Goal: Information Seeking & Learning: Learn about a topic

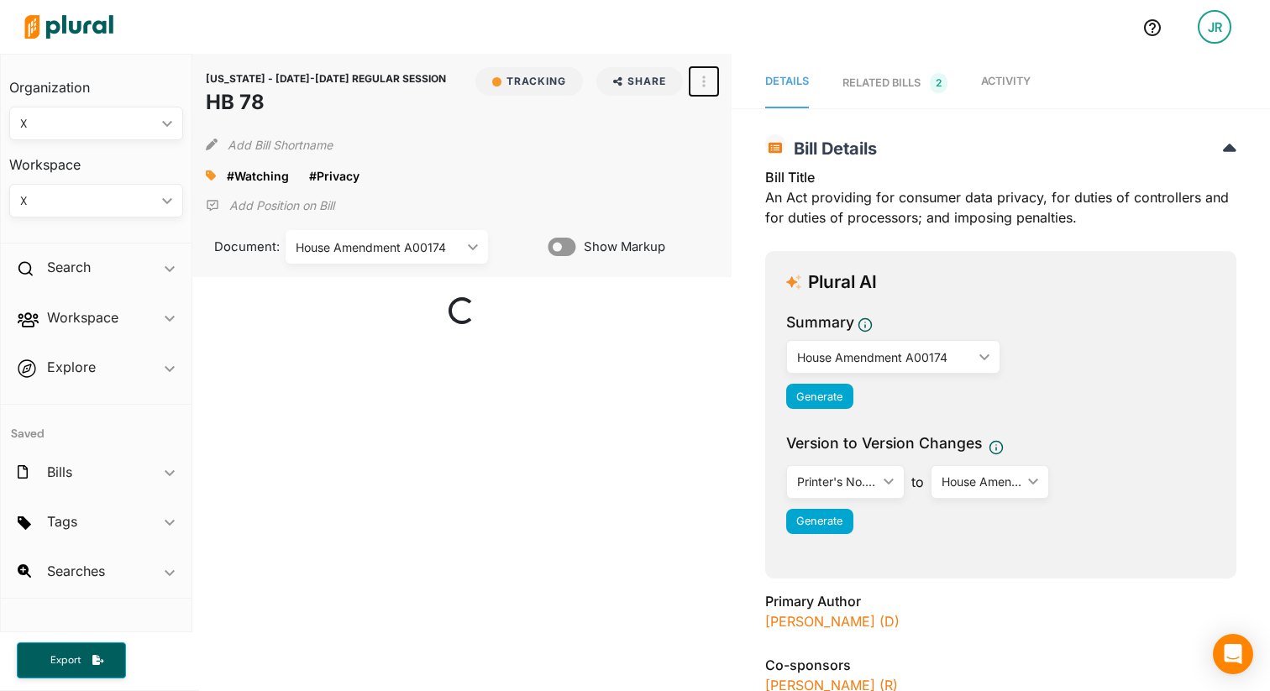
click at [697, 79] on button "button" at bounding box center [704, 81] width 29 height 29
click at [734, 149] on link "View Source" at bounding box center [764, 157] width 147 height 39
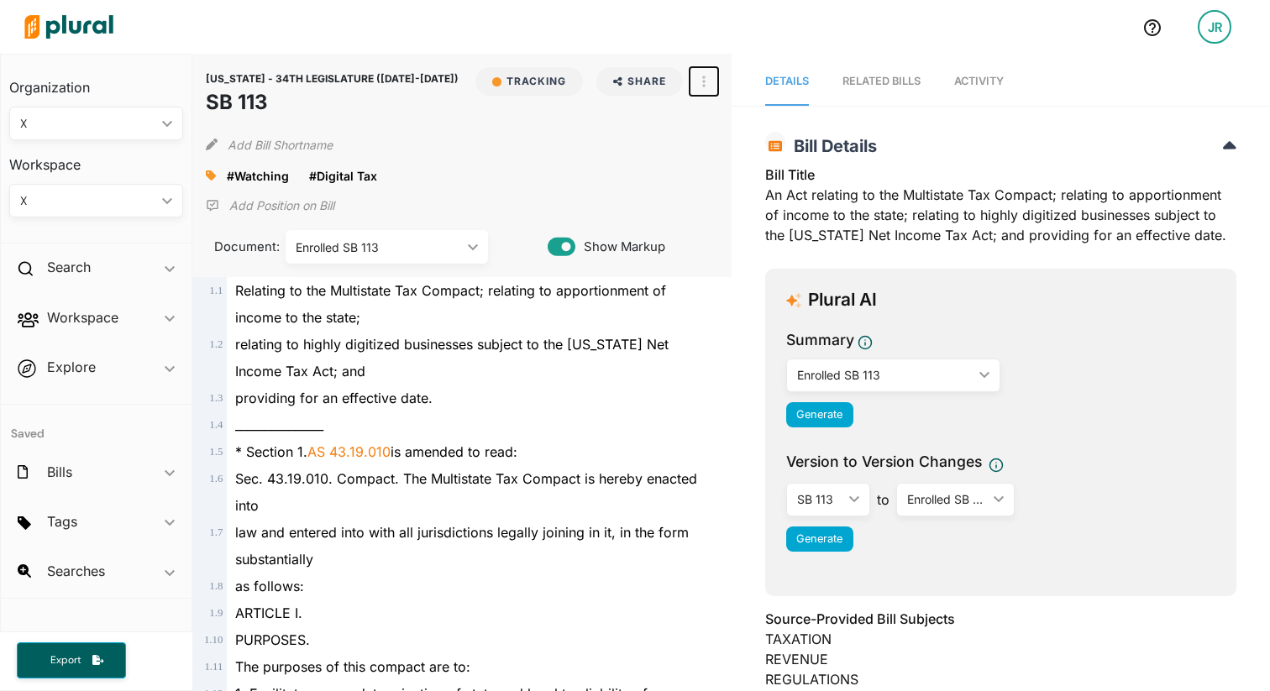
click at [709, 87] on button "button" at bounding box center [704, 81] width 29 height 29
click at [746, 153] on div "View Source" at bounding box center [776, 157] width 102 height 14
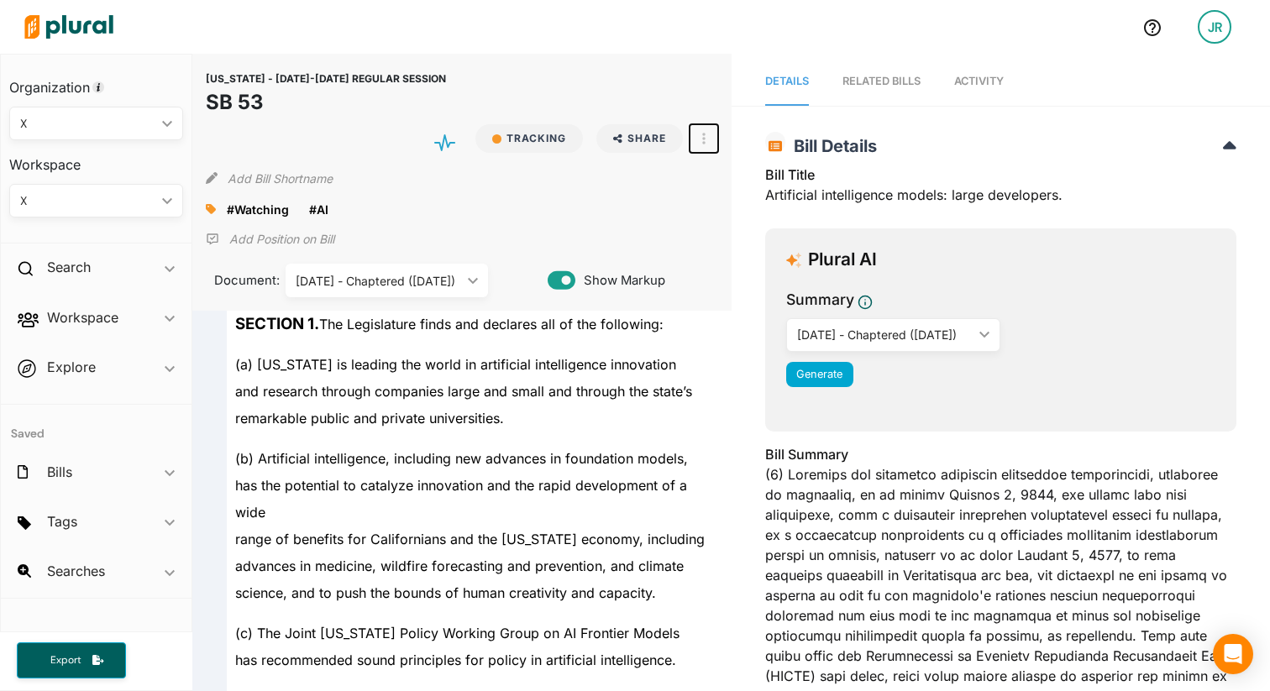
click at [709, 139] on button "button" at bounding box center [704, 138] width 29 height 29
click at [734, 218] on div "View Source" at bounding box center [776, 215] width 102 height 14
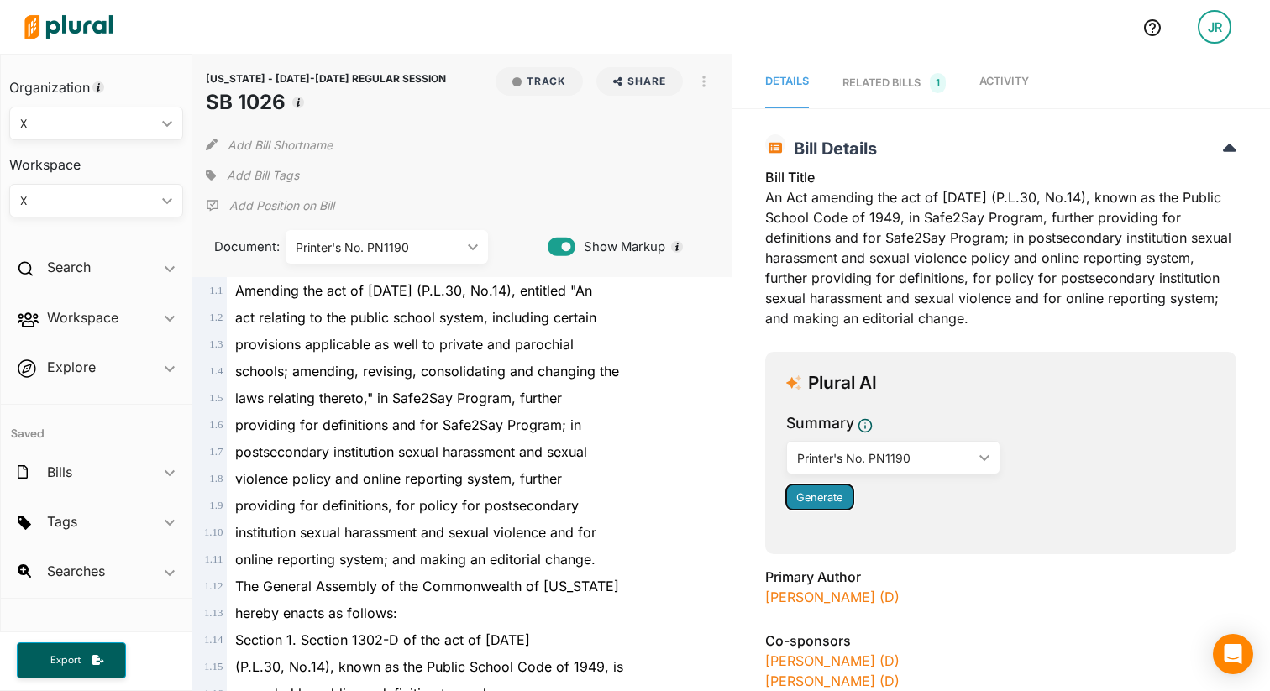
click at [833, 506] on button "Generate" at bounding box center [819, 497] width 67 height 25
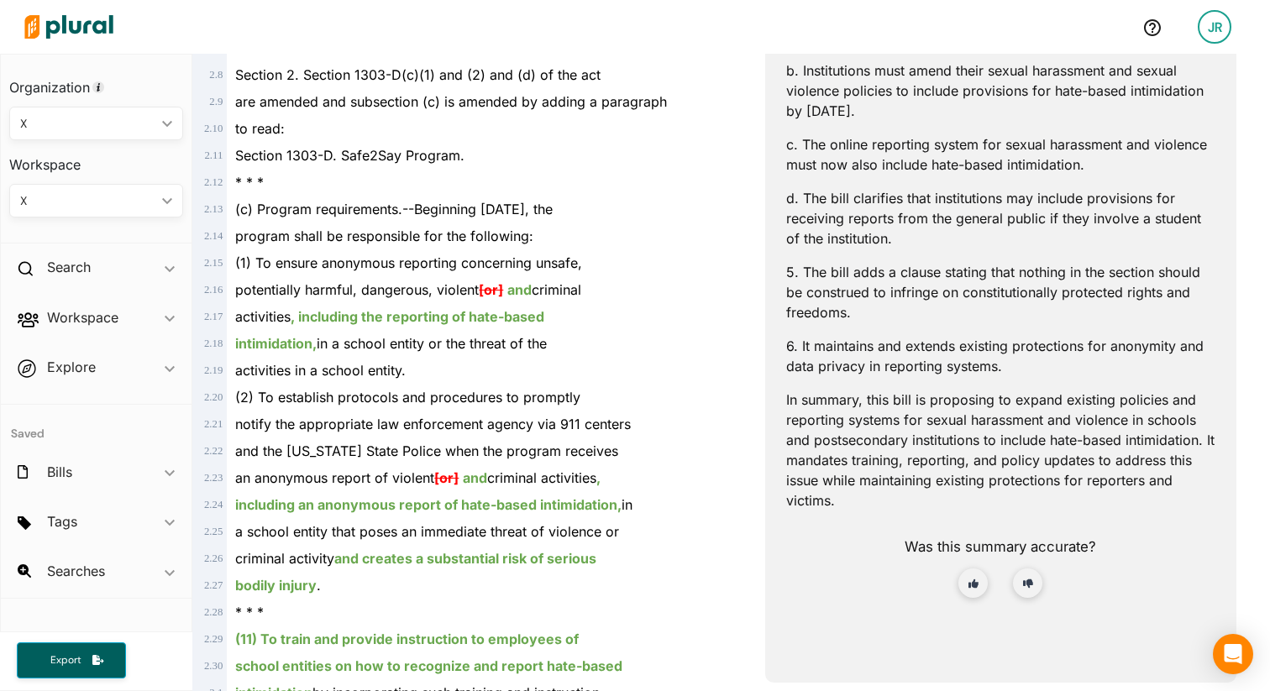
scroll to position [1006, 0]
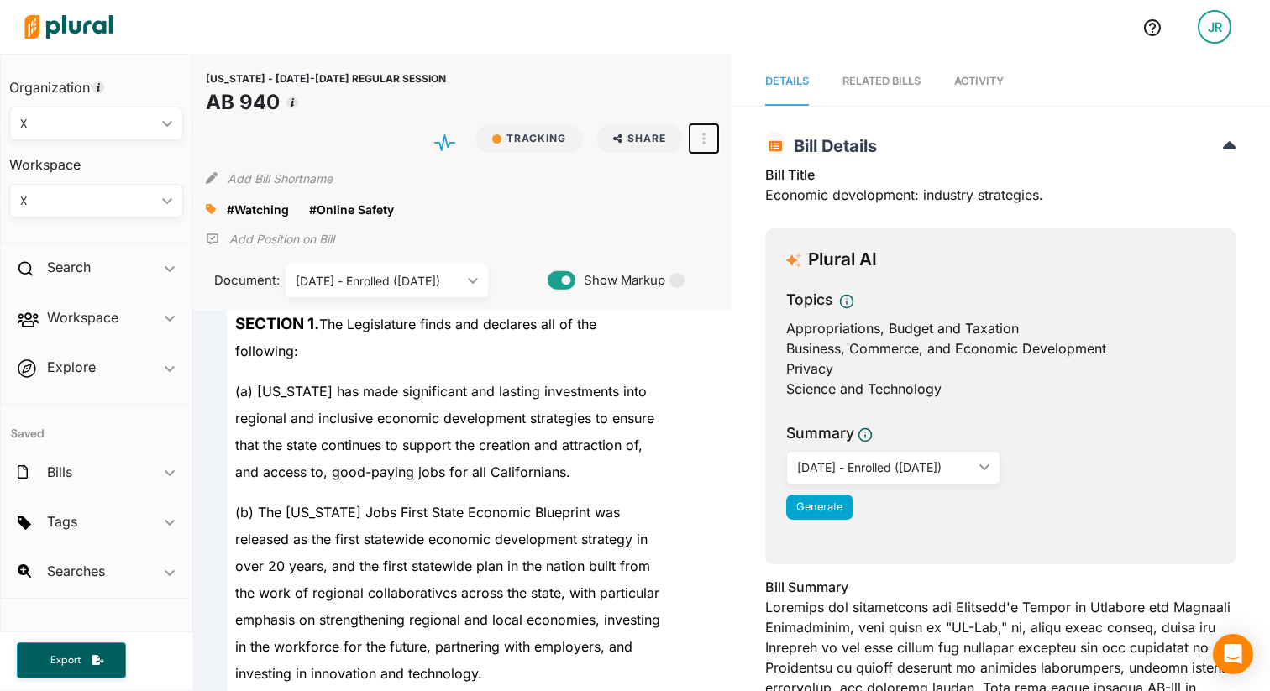
click at [708, 138] on button "button" at bounding box center [704, 138] width 29 height 29
click at [735, 208] on div "View Source" at bounding box center [776, 215] width 102 height 14
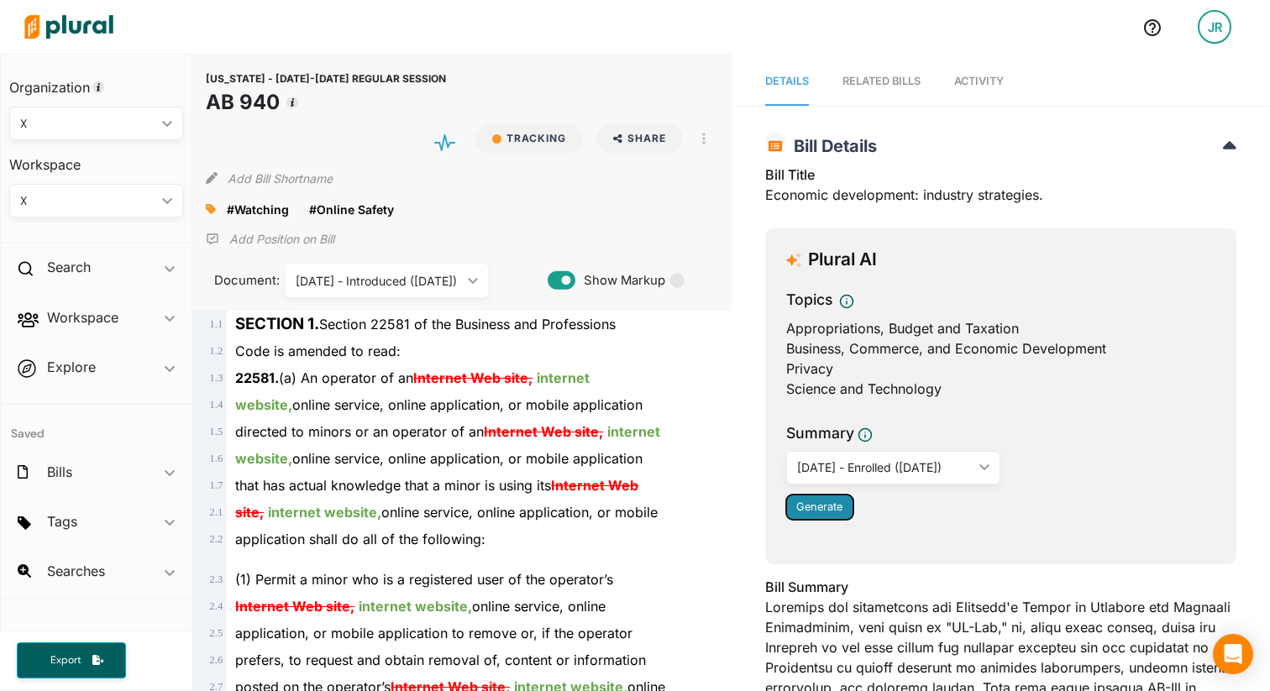
click at [813, 507] on span "Generate" at bounding box center [820, 507] width 46 height 13
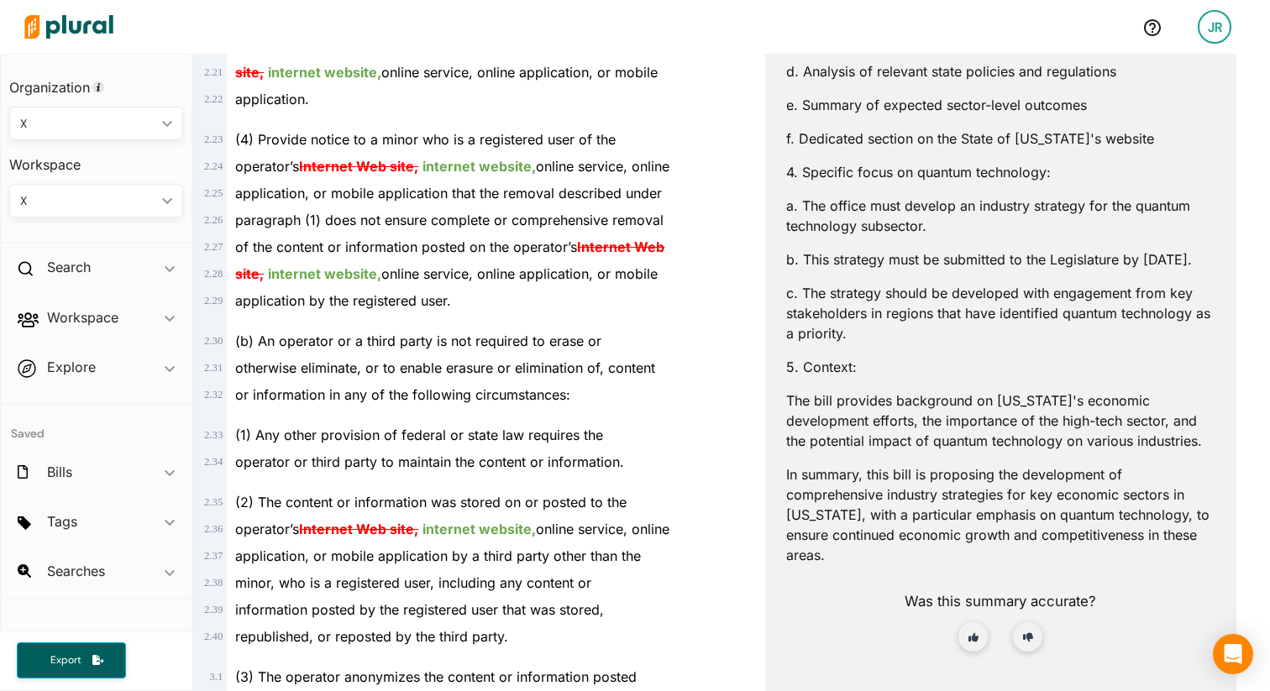
scroll to position [1016, 0]
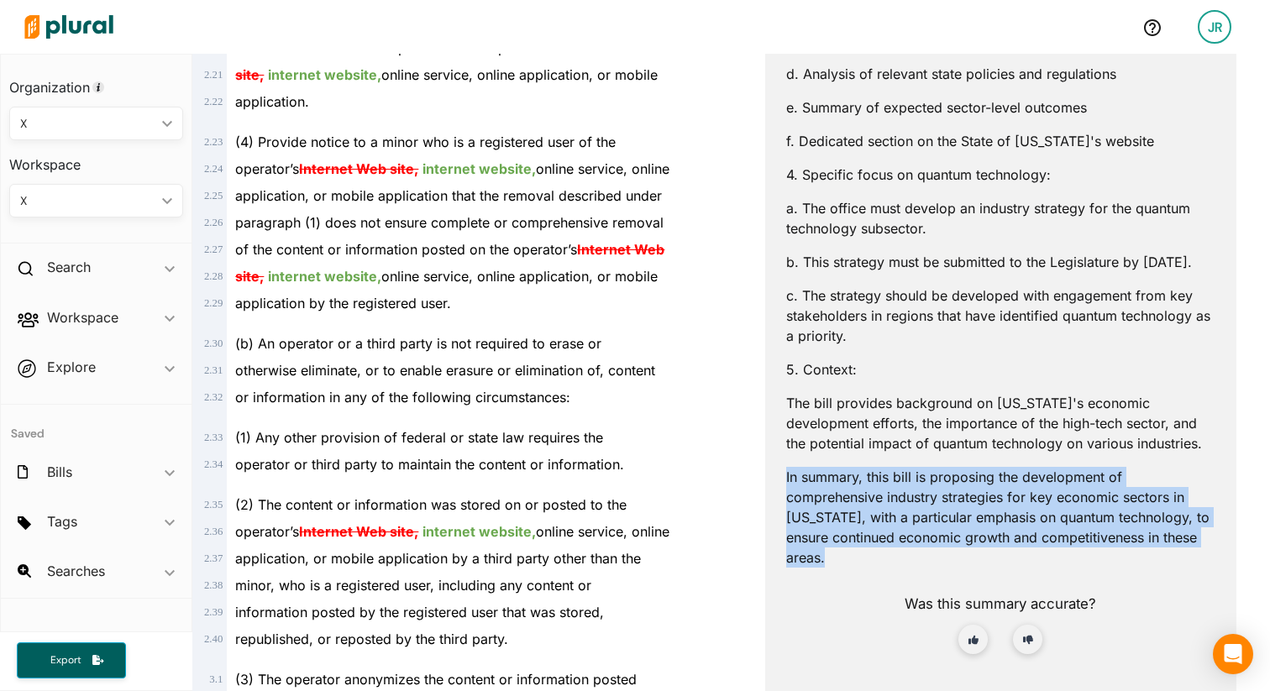
drag, startPoint x: 830, startPoint y: 563, endPoint x: 776, endPoint y: 480, distance: 99.0
copy p "In summary, this bill is proposing the development of comprehensive industry st…"
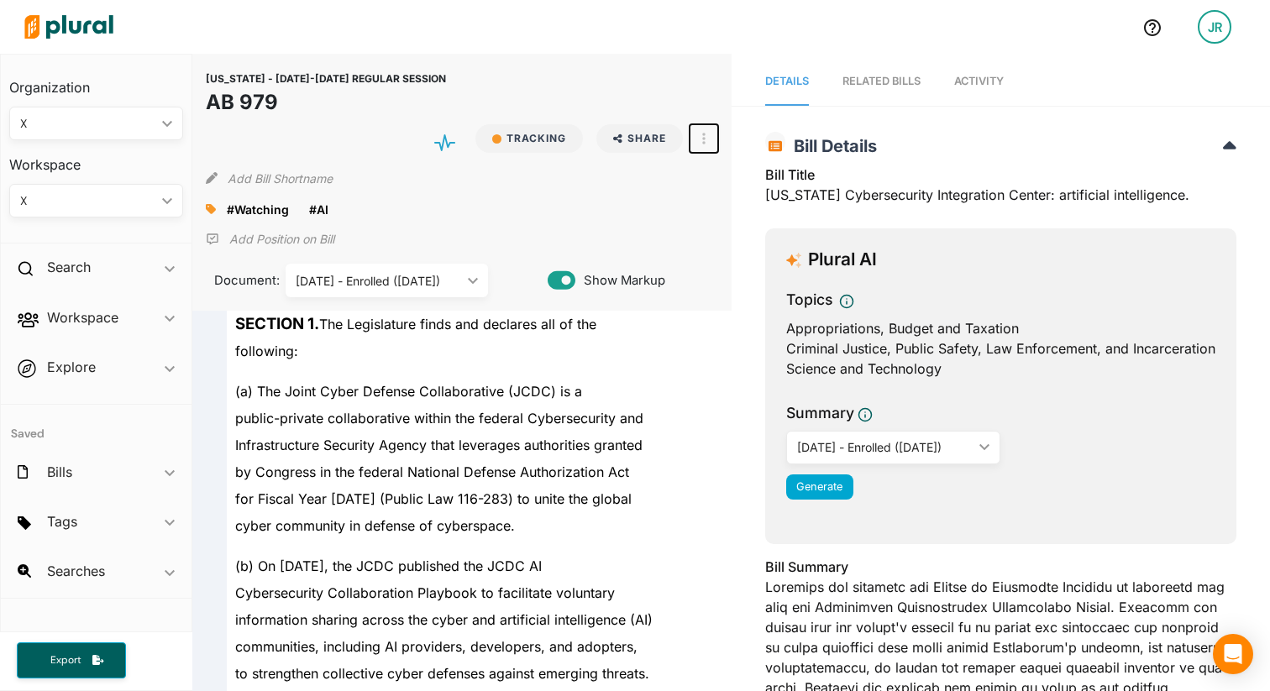
click at [708, 136] on button "button" at bounding box center [704, 138] width 29 height 29
click at [760, 217] on div "View Source" at bounding box center [776, 215] width 102 height 14
